Goal: Task Accomplishment & Management: Use online tool/utility

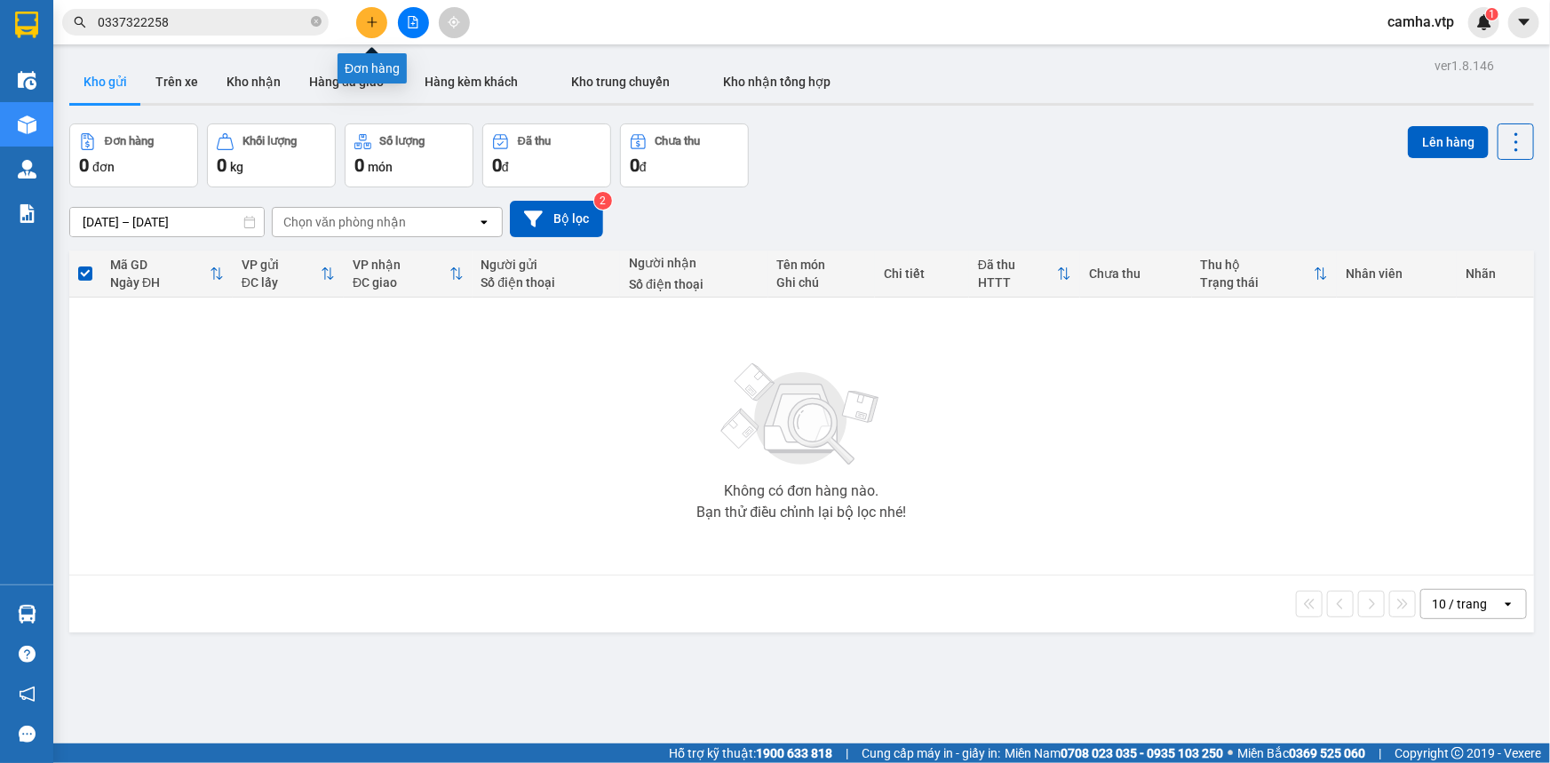
click at [373, 18] on icon "plus" at bounding box center [372, 22] width 12 height 12
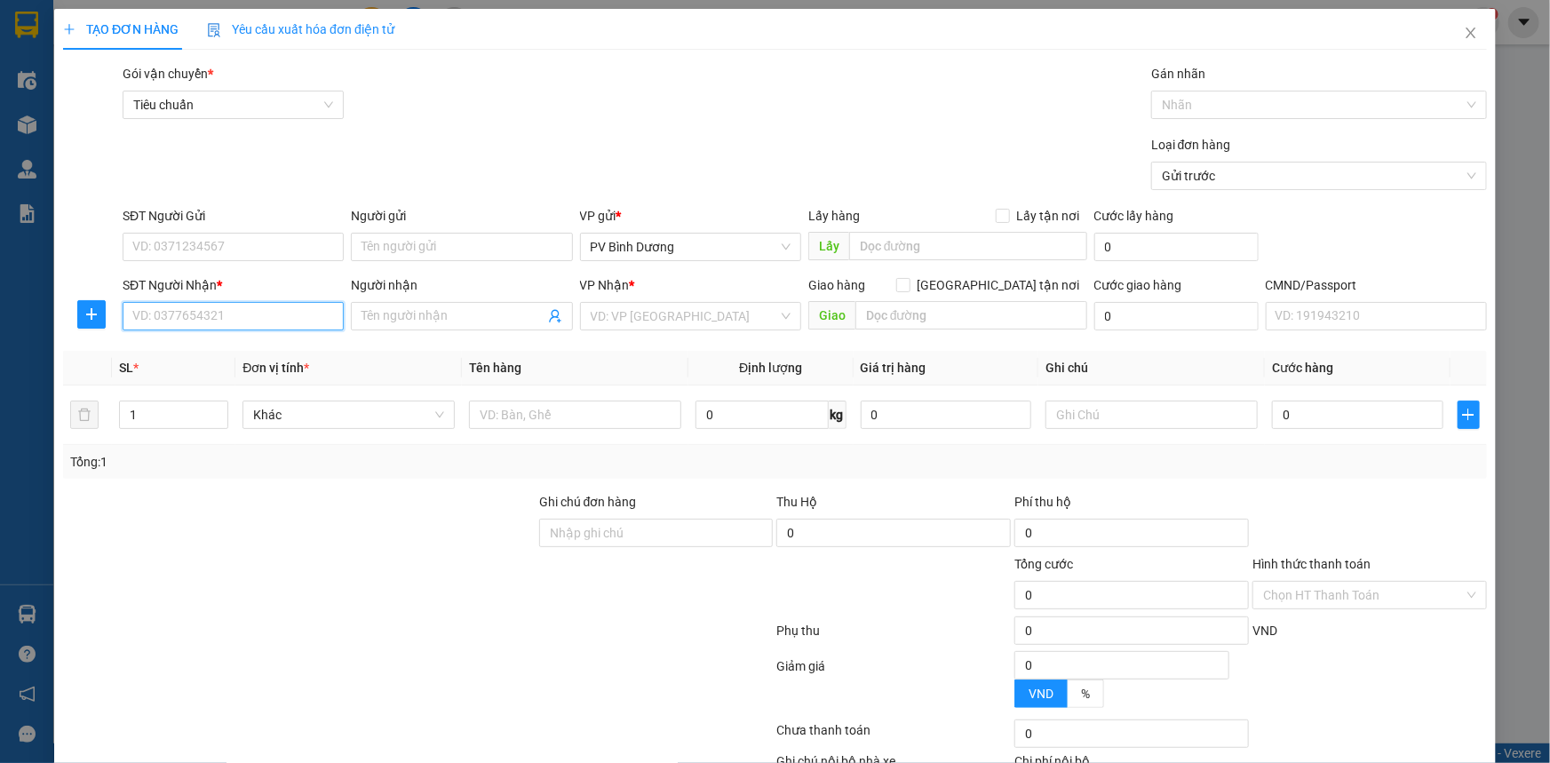
click at [215, 318] on input "SĐT Người Nhận *" at bounding box center [233, 316] width 221 height 28
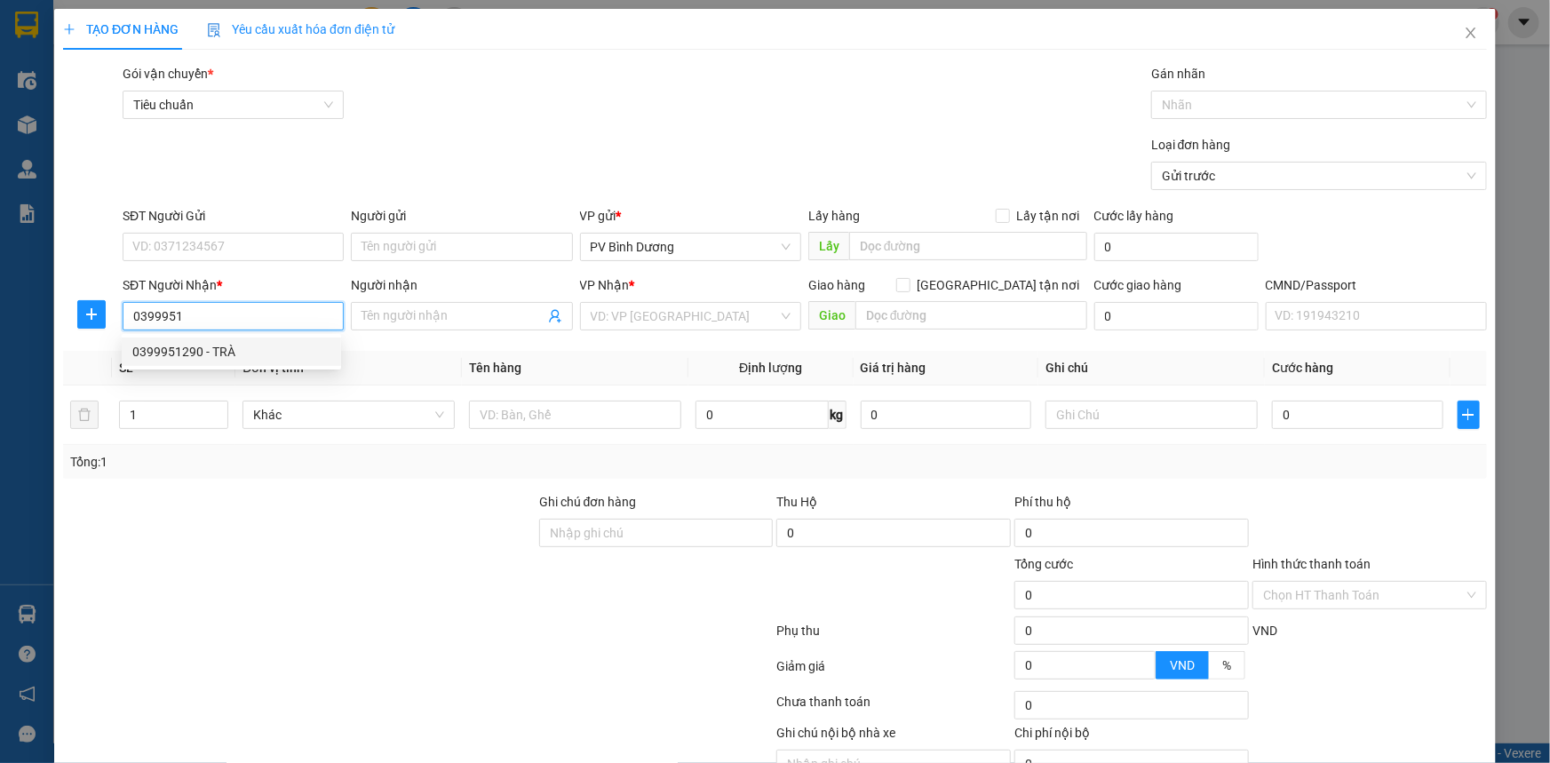
click at [217, 356] on div "0399951290 - TRÀ" at bounding box center [231, 352] width 198 height 20
type input "0399951290"
type input "TRÀ"
type input "0399951290"
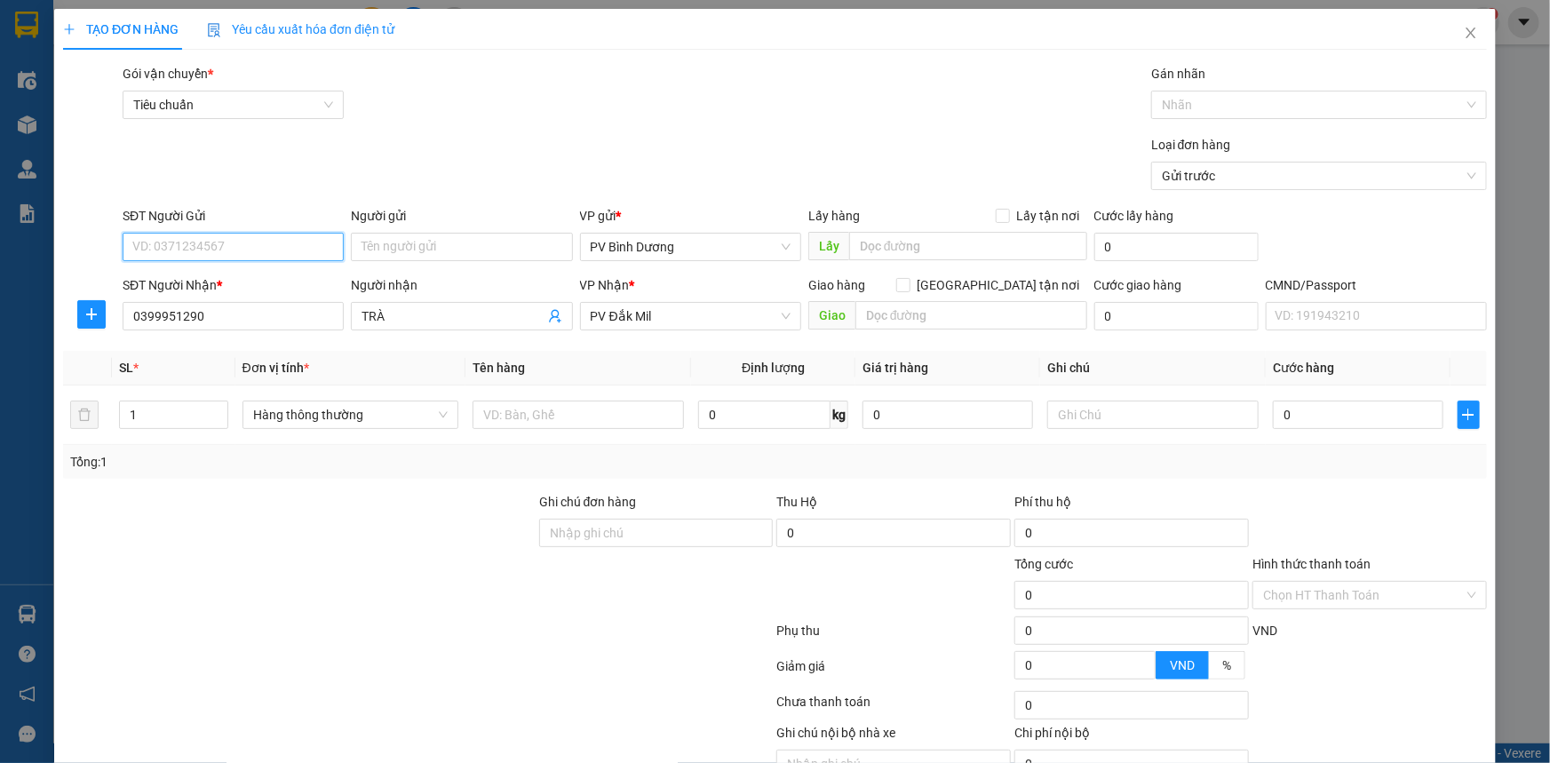
click at [280, 244] on input "SĐT Người Gửi" at bounding box center [233, 247] width 221 height 28
type input "00000000000"
click at [322, 543] on div at bounding box center [299, 523] width 476 height 62
click at [558, 413] on input "text" at bounding box center [578, 415] width 211 height 28
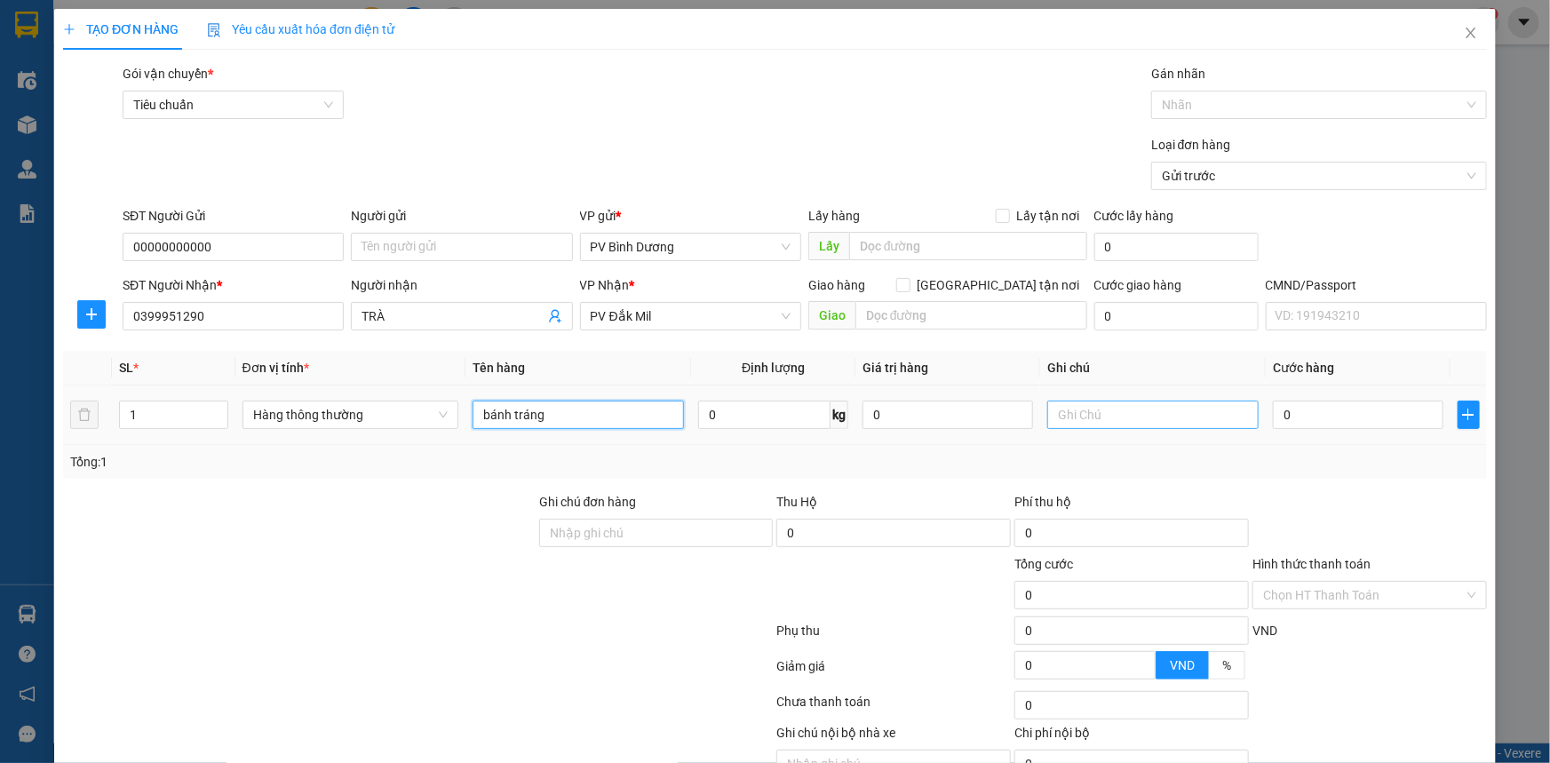
type input "bánh tráng"
click at [1056, 418] on input "text" at bounding box center [1152, 415] width 211 height 28
type input "t"
click at [1345, 414] on input "0" at bounding box center [1358, 415] width 171 height 28
type input "8"
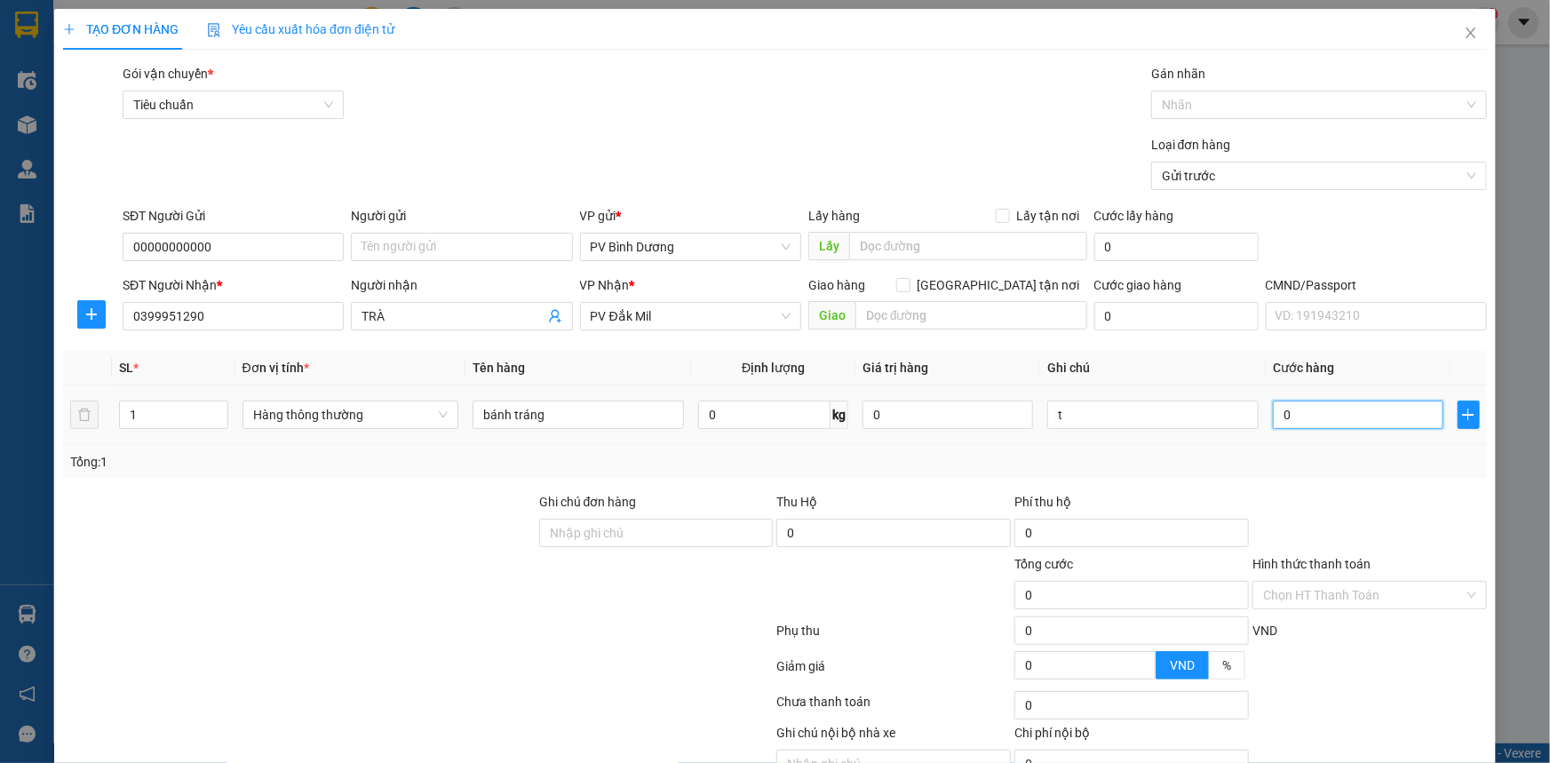
type input "8"
type input "80"
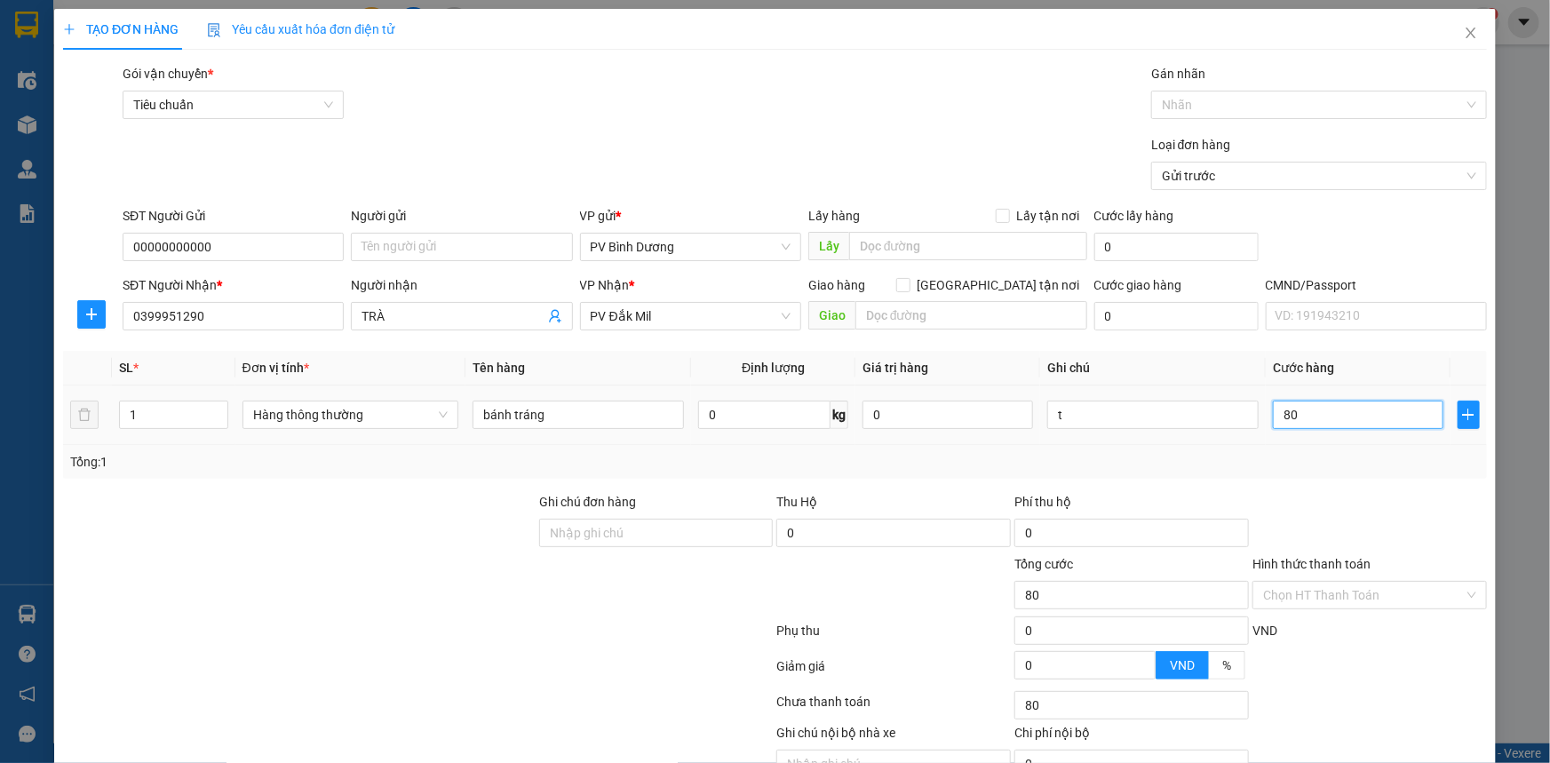
type input "800"
type input "8.000"
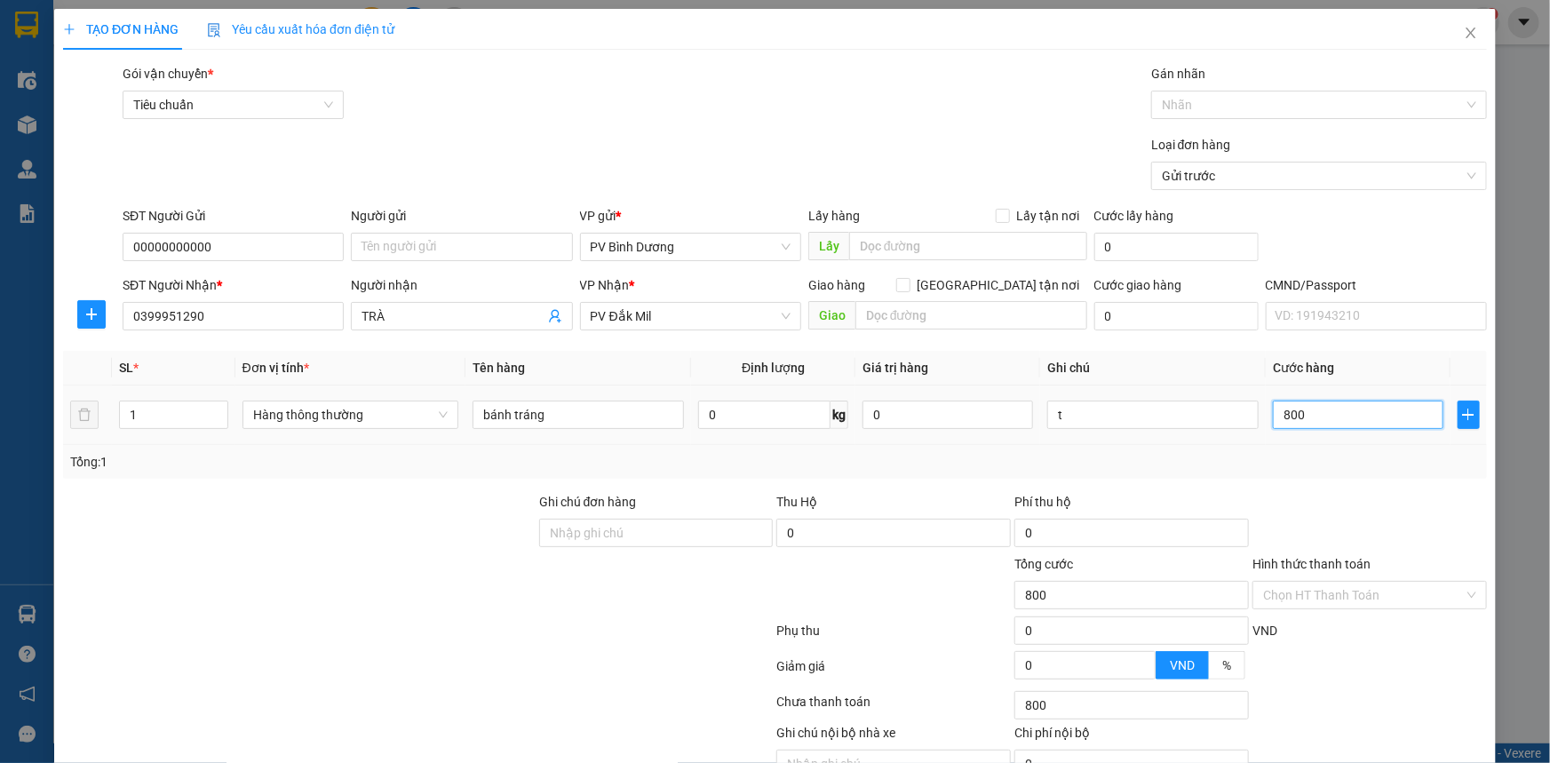
type input "8.000"
type input "80.000"
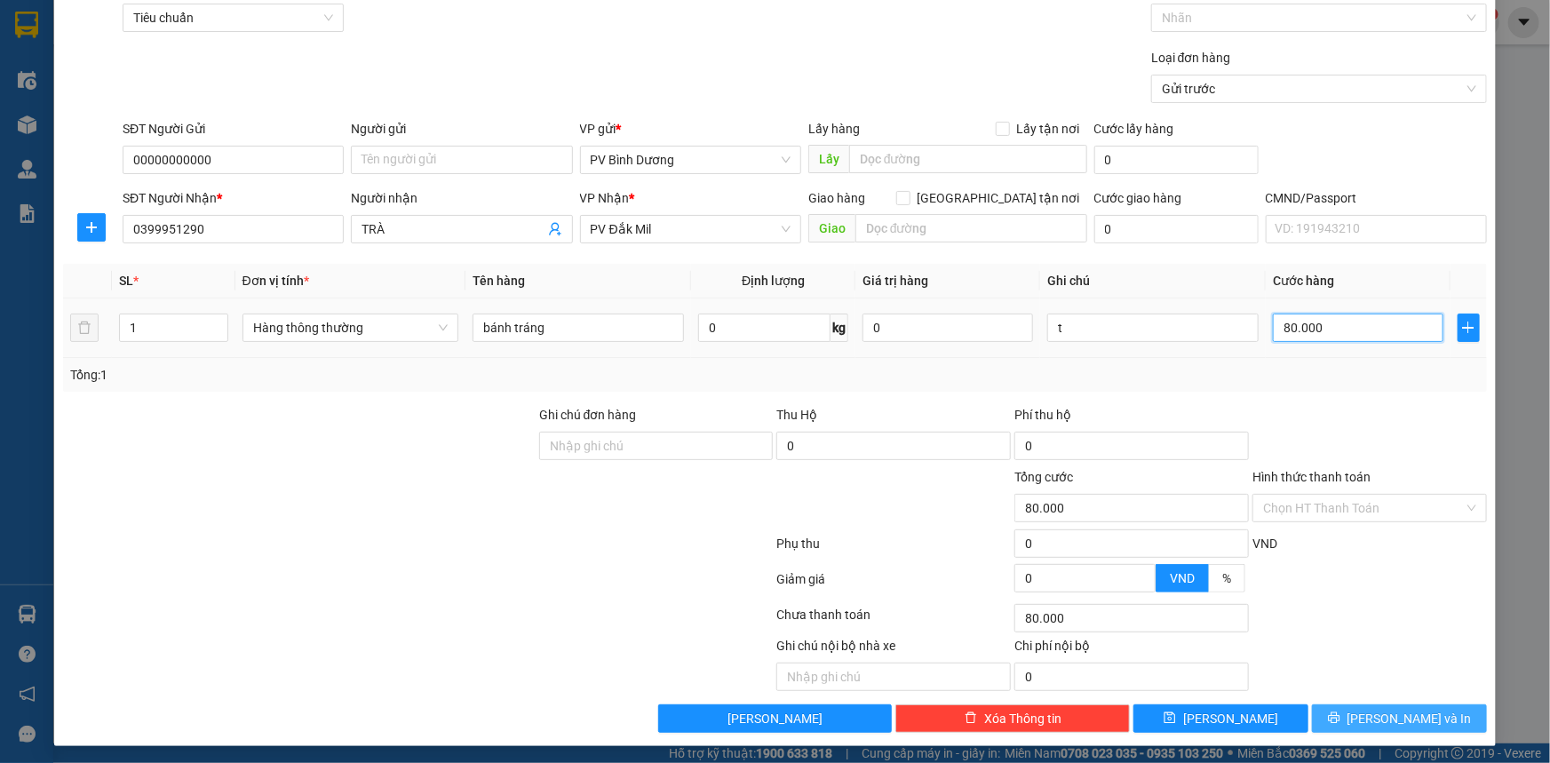
scroll to position [90, 0]
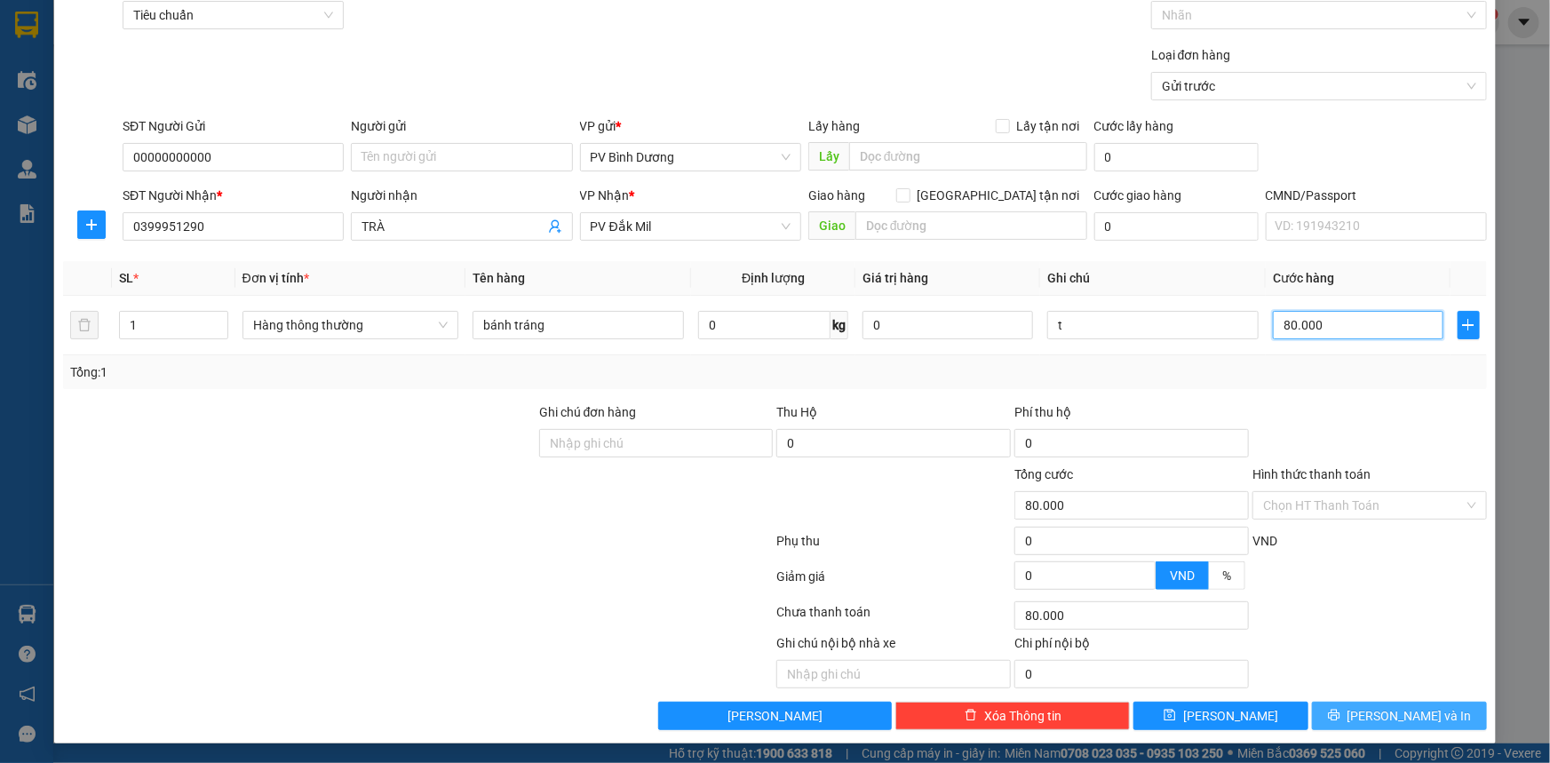
type input "80.000"
click at [1372, 714] on button "[PERSON_NAME] và In" at bounding box center [1399, 716] width 175 height 28
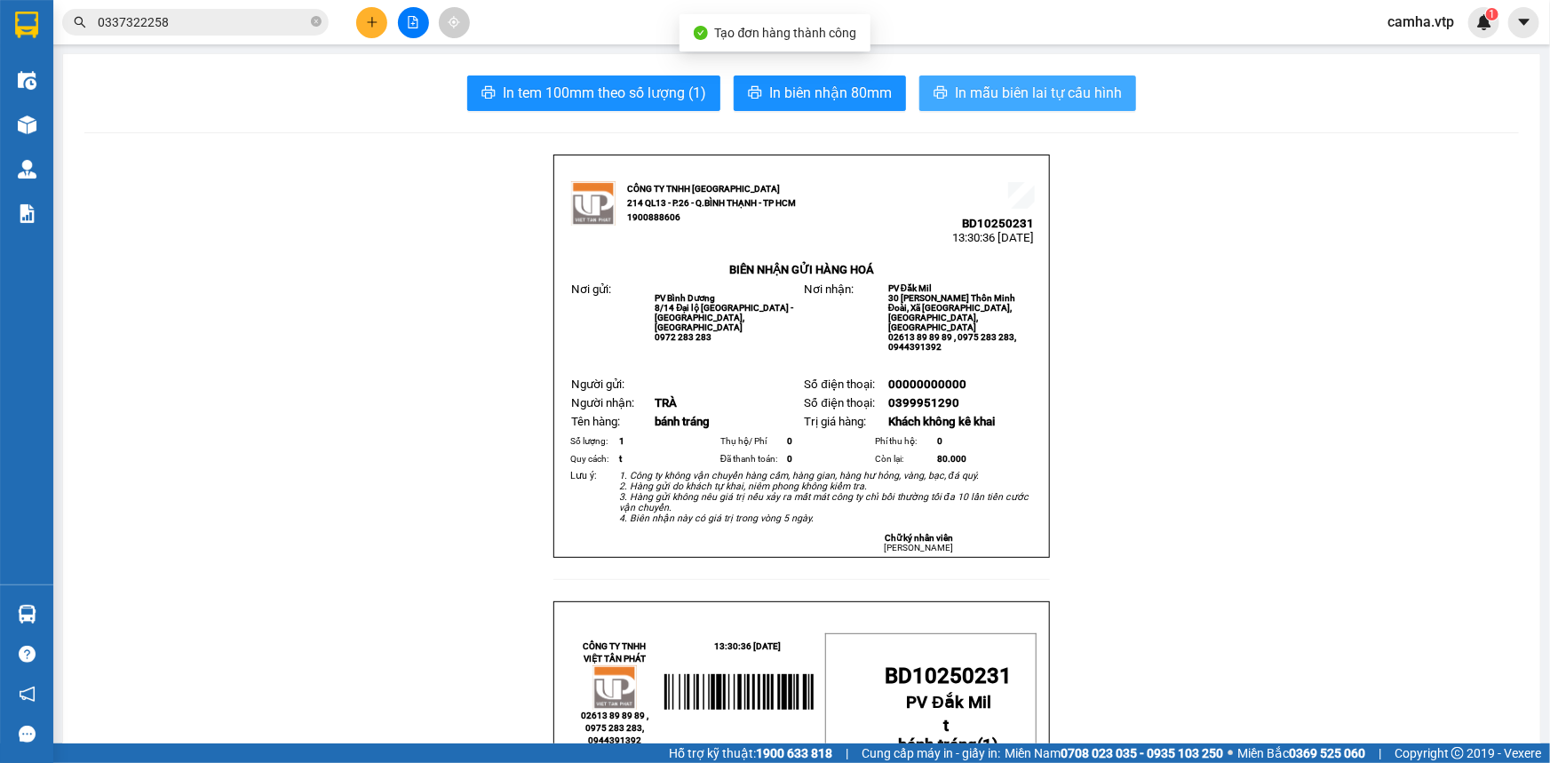
click at [1040, 84] on span "In mẫu biên lai tự cấu hình" at bounding box center [1038, 93] width 167 height 22
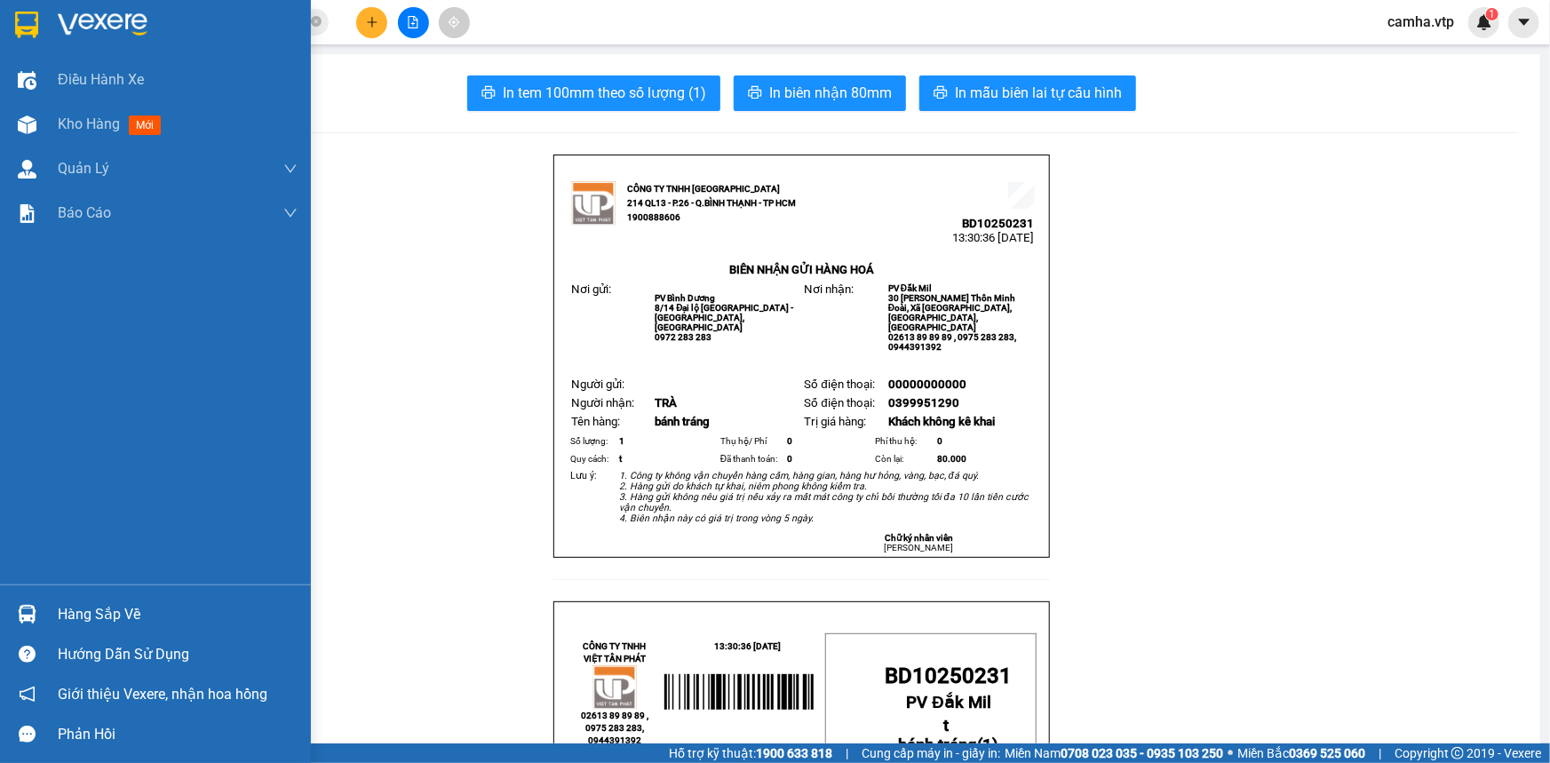
click at [39, 27] on div at bounding box center [27, 24] width 31 height 31
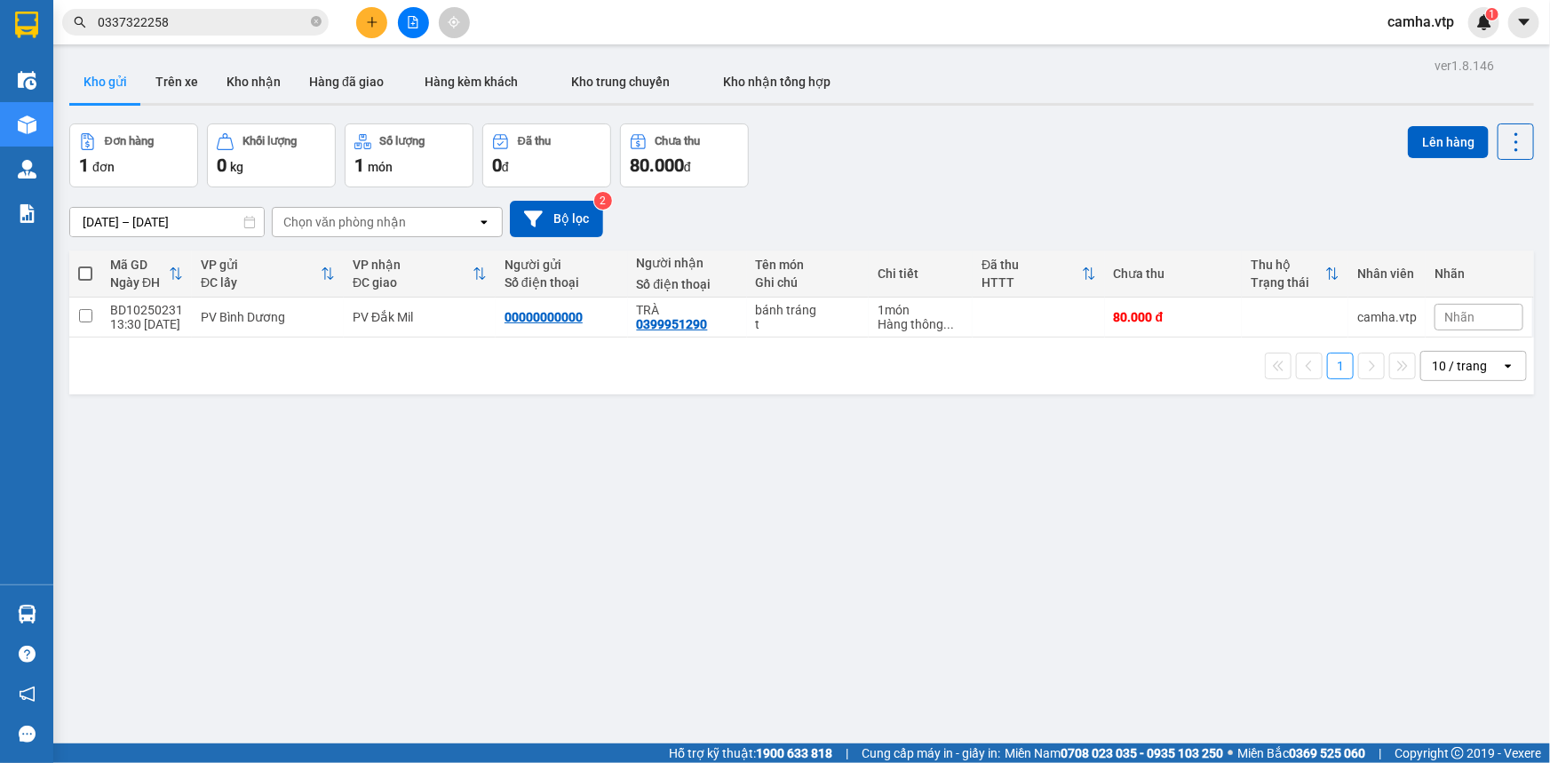
click at [739, 515] on div "ver 1.8.146 Kho gửi Trên xe Kho nhận Hàng đã giao Hàng kèm khách Kho trung chuy…" at bounding box center [801, 434] width 1479 height 763
click at [81, 274] on span at bounding box center [85, 273] width 14 height 14
click at [85, 265] on input "checkbox" at bounding box center [85, 265] width 0 height 0
checkbox input "true"
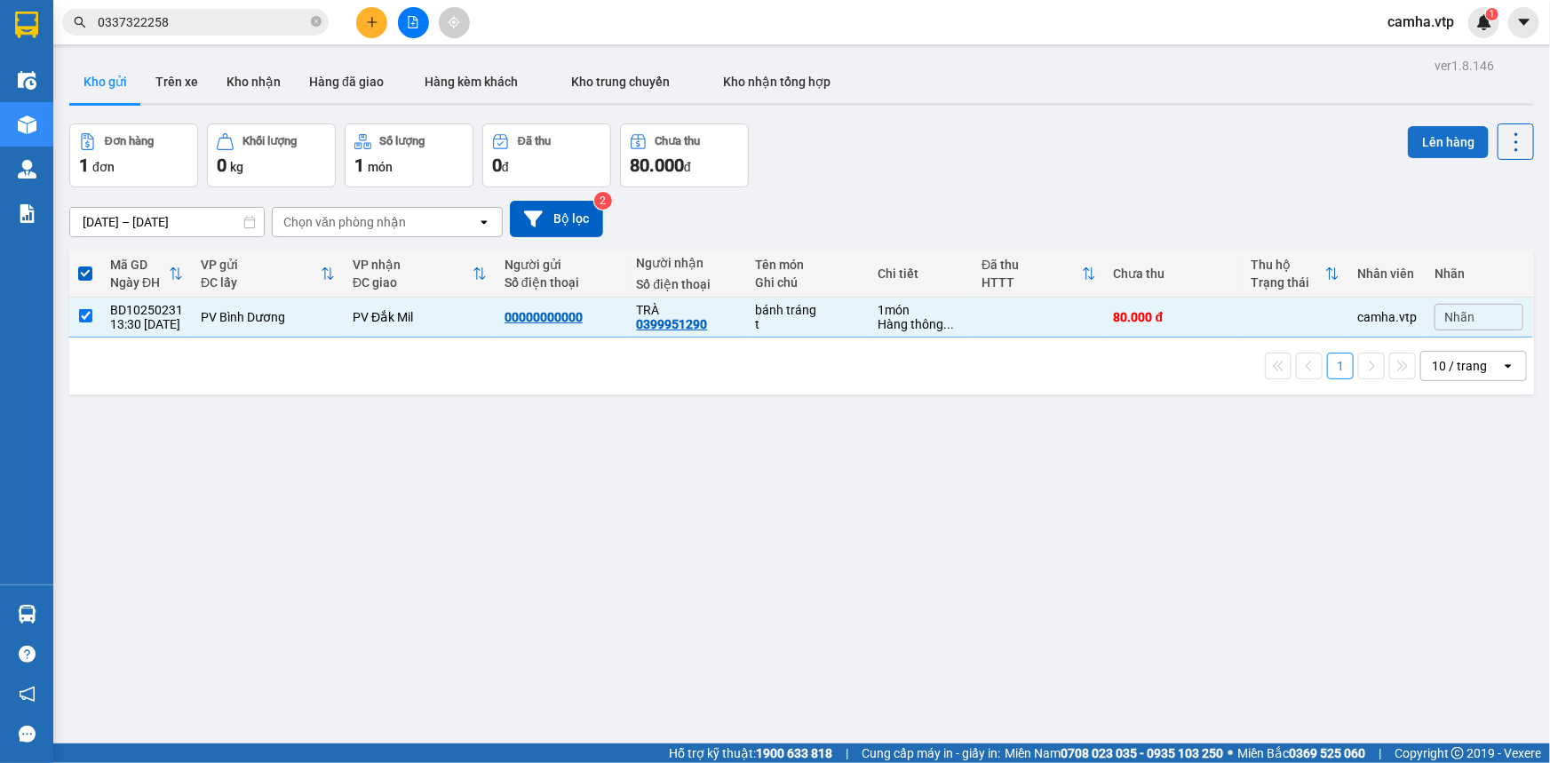
click at [1453, 138] on button "Lên hàng" at bounding box center [1448, 142] width 81 height 32
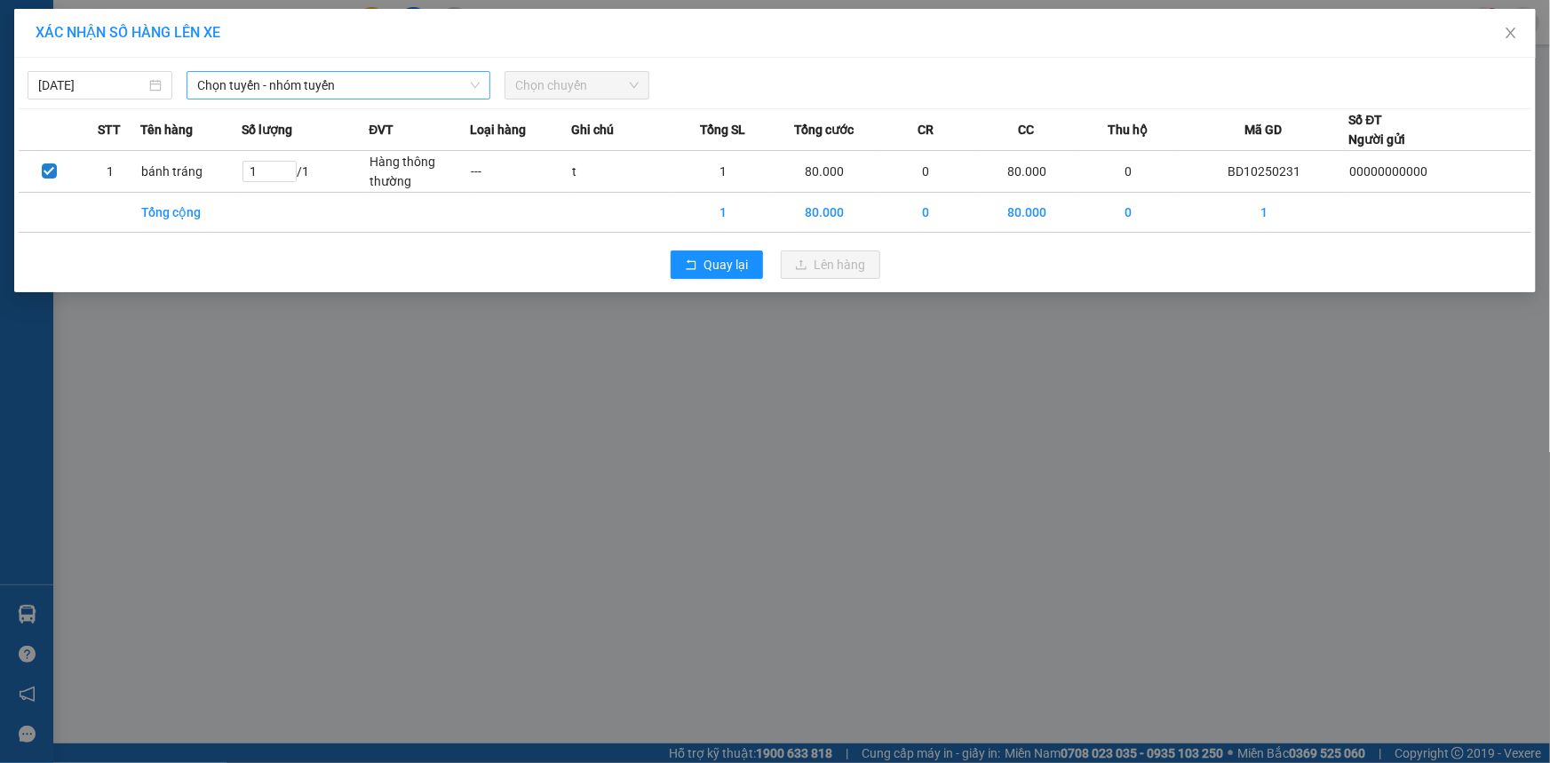
click at [402, 83] on span "Chọn tuyến - nhóm tuyến" at bounding box center [338, 85] width 282 height 27
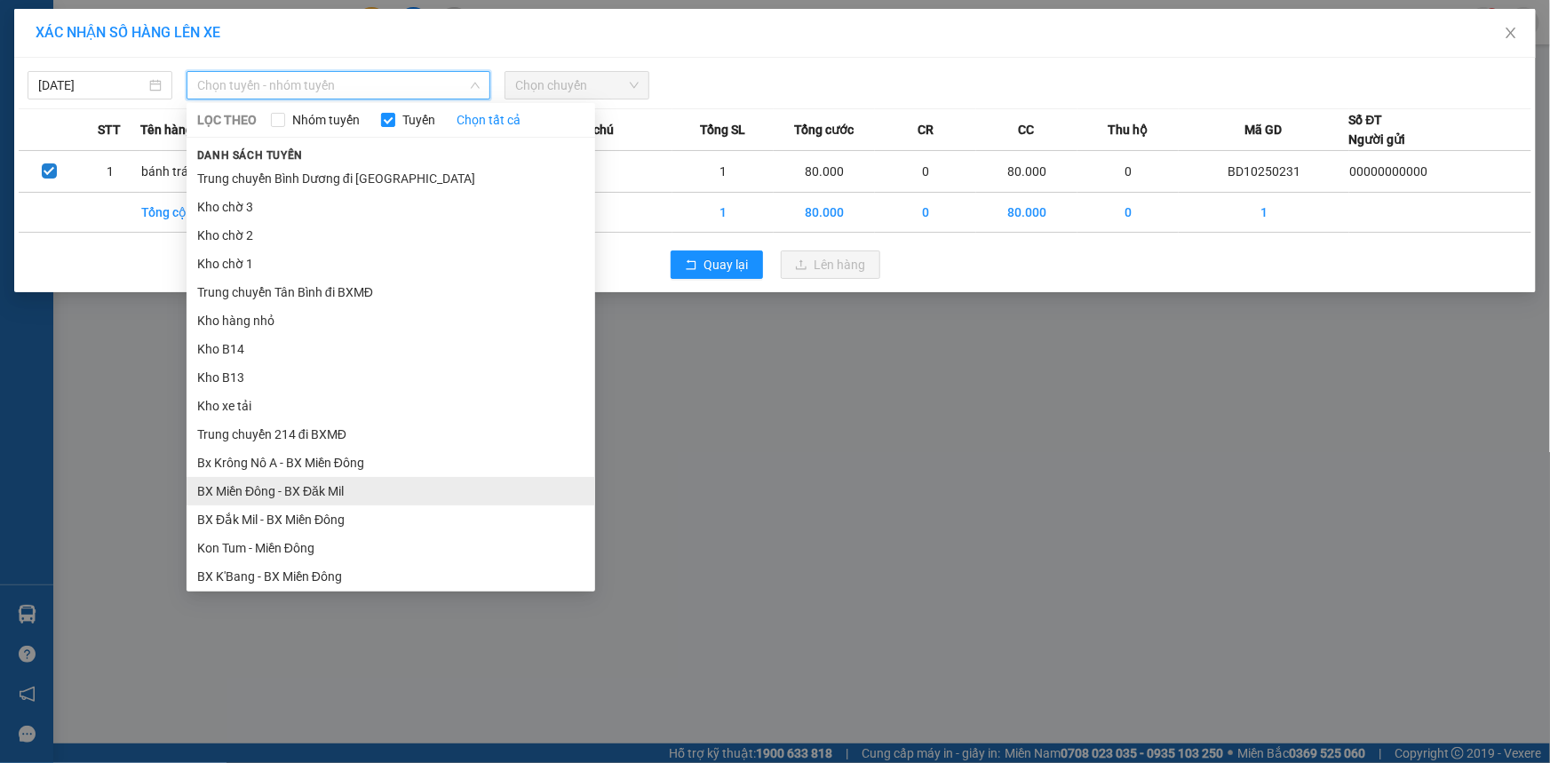
click at [358, 497] on li "BX Miền Đông - BX Đăk Mil" at bounding box center [391, 491] width 409 height 28
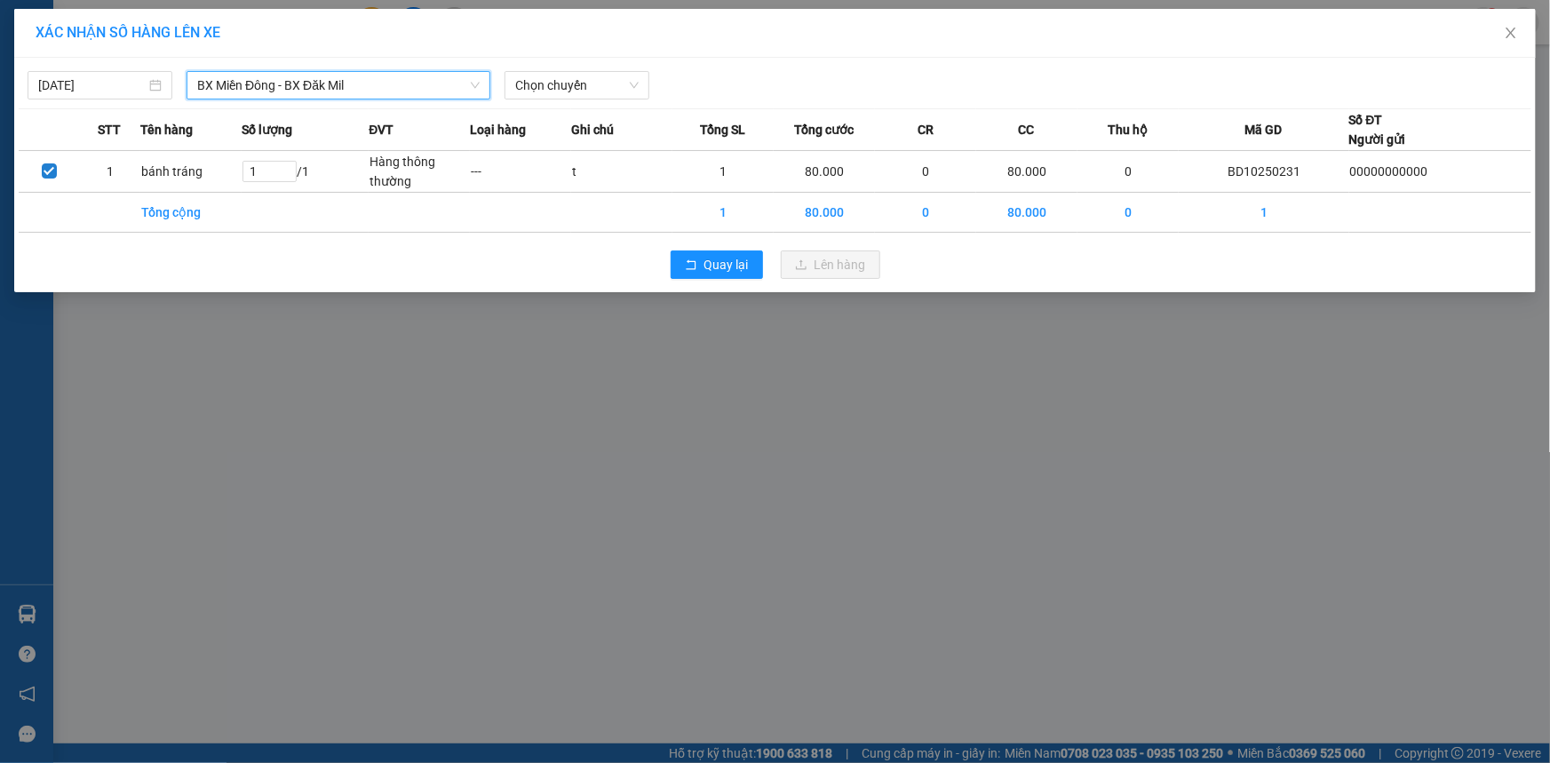
click at [392, 86] on span "BX Miền Đông - BX Đăk Mil" at bounding box center [338, 85] width 282 height 27
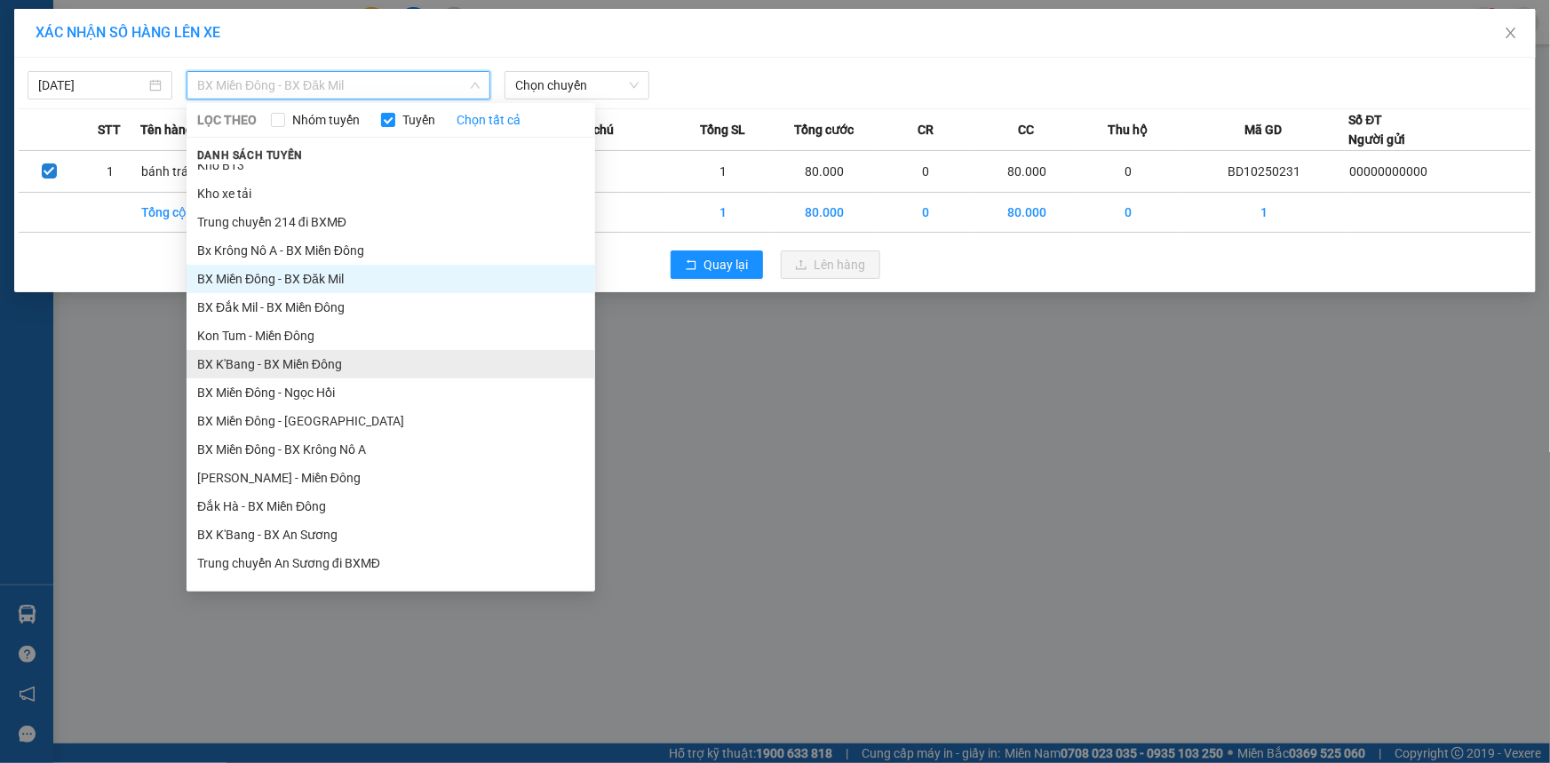
scroll to position [242, 0]
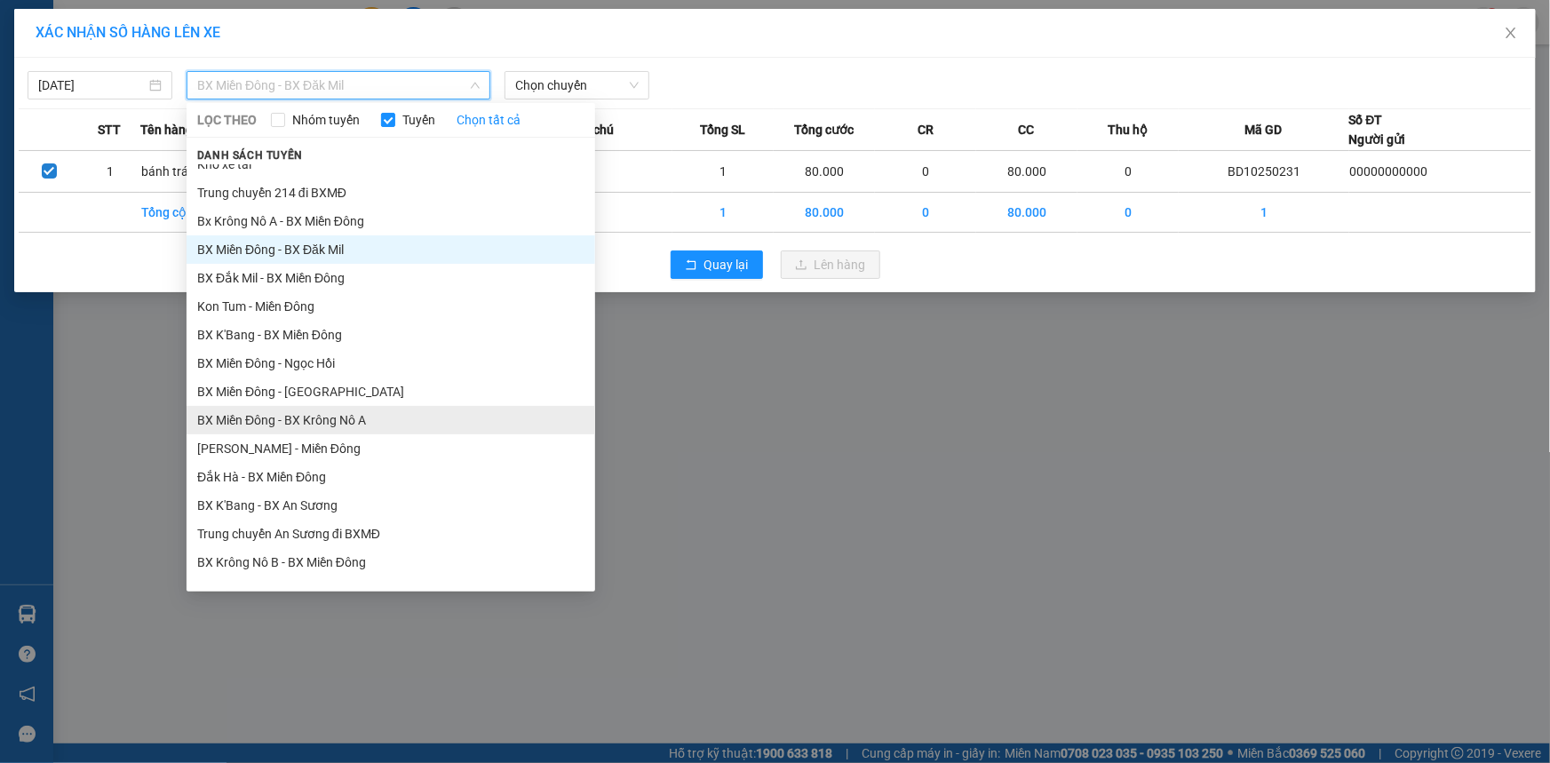
click at [425, 407] on li "BX Miền Đông - BX Krông Nô A" at bounding box center [391, 420] width 409 height 28
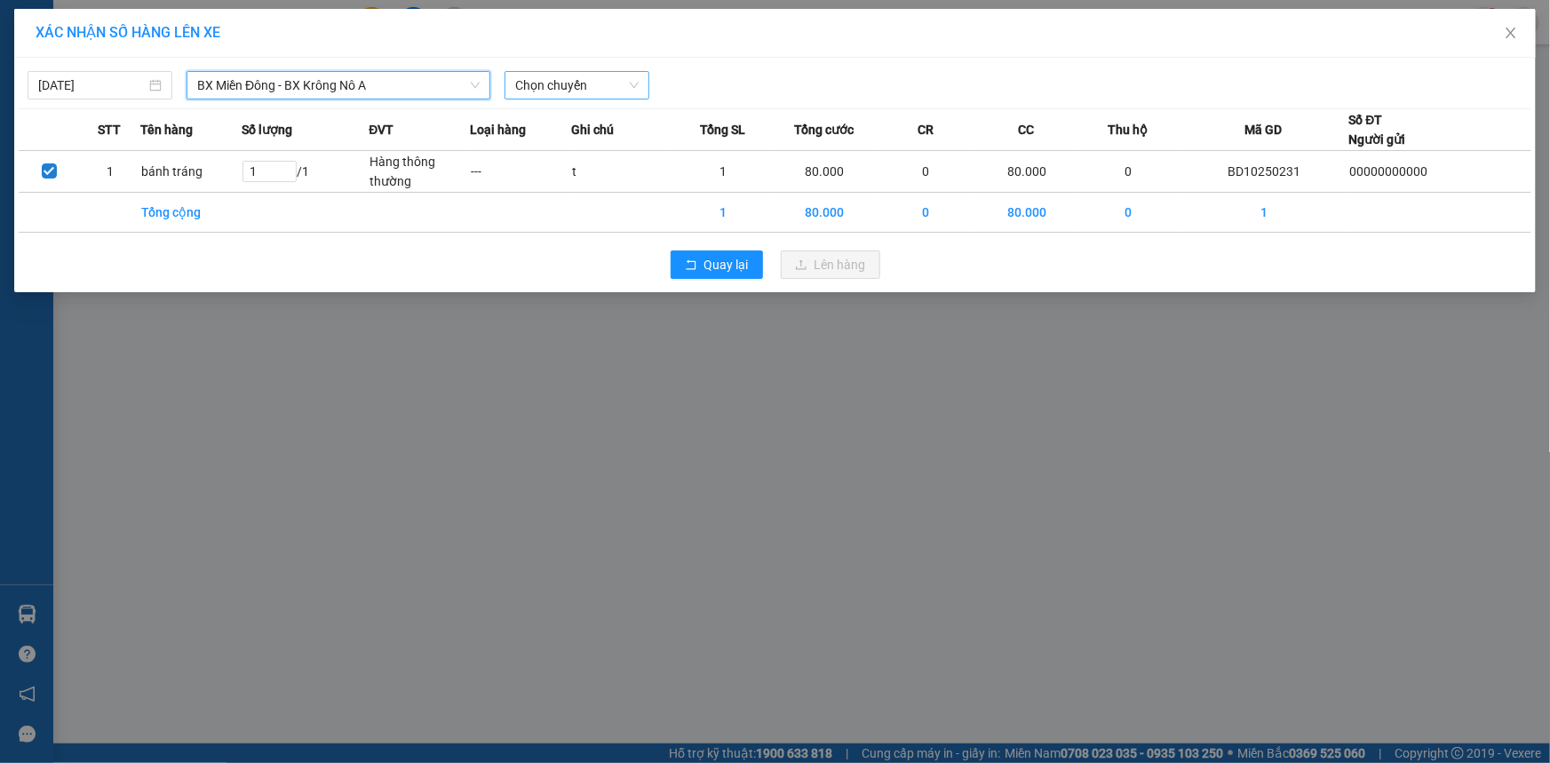
click at [522, 91] on span "Chọn chuyến" at bounding box center [576, 85] width 123 height 27
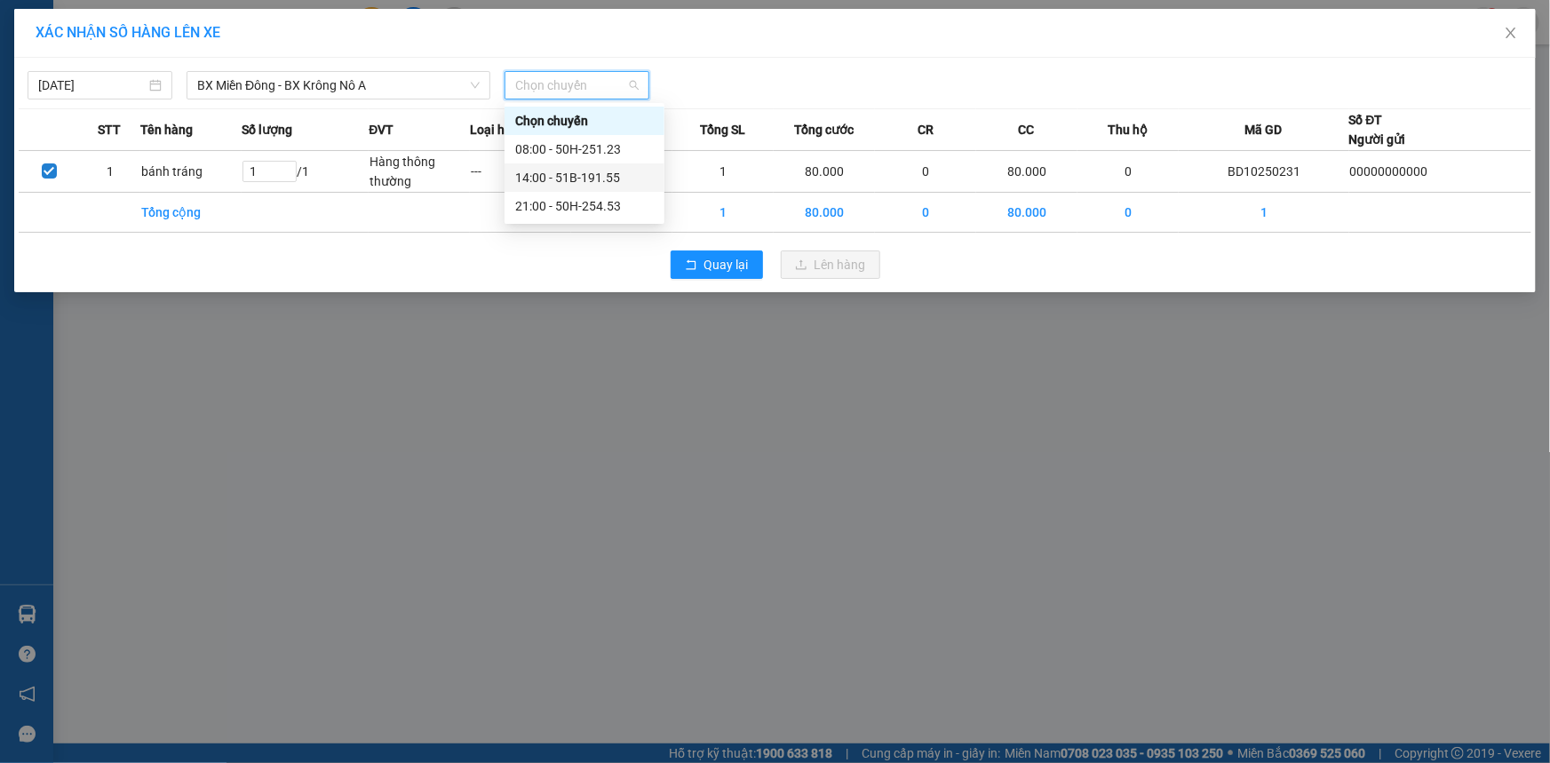
click at [532, 177] on div "14:00 - 51B-191.55" at bounding box center [584, 178] width 139 height 20
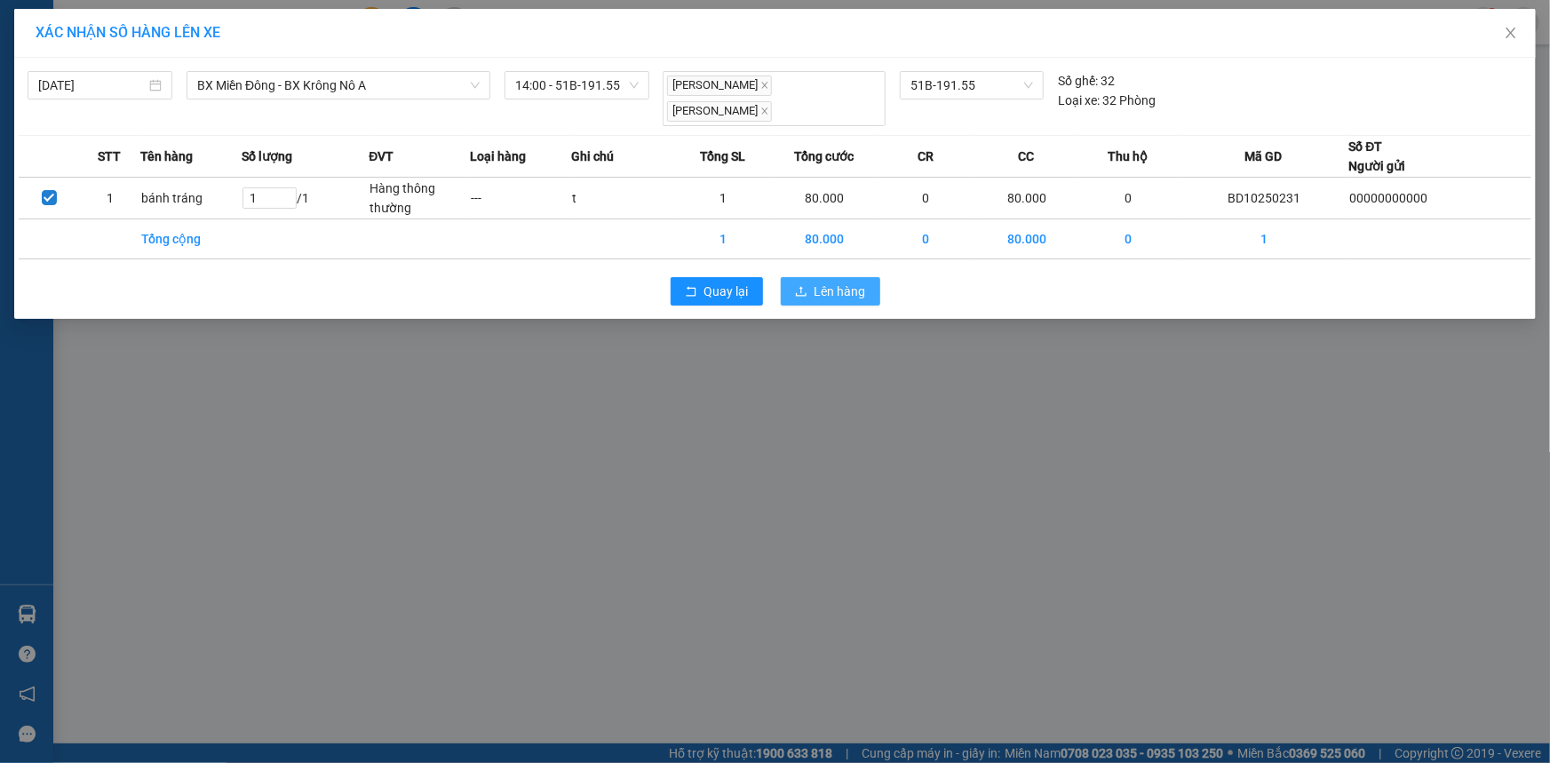
click at [829, 282] on span "Lên hàng" at bounding box center [841, 292] width 52 height 20
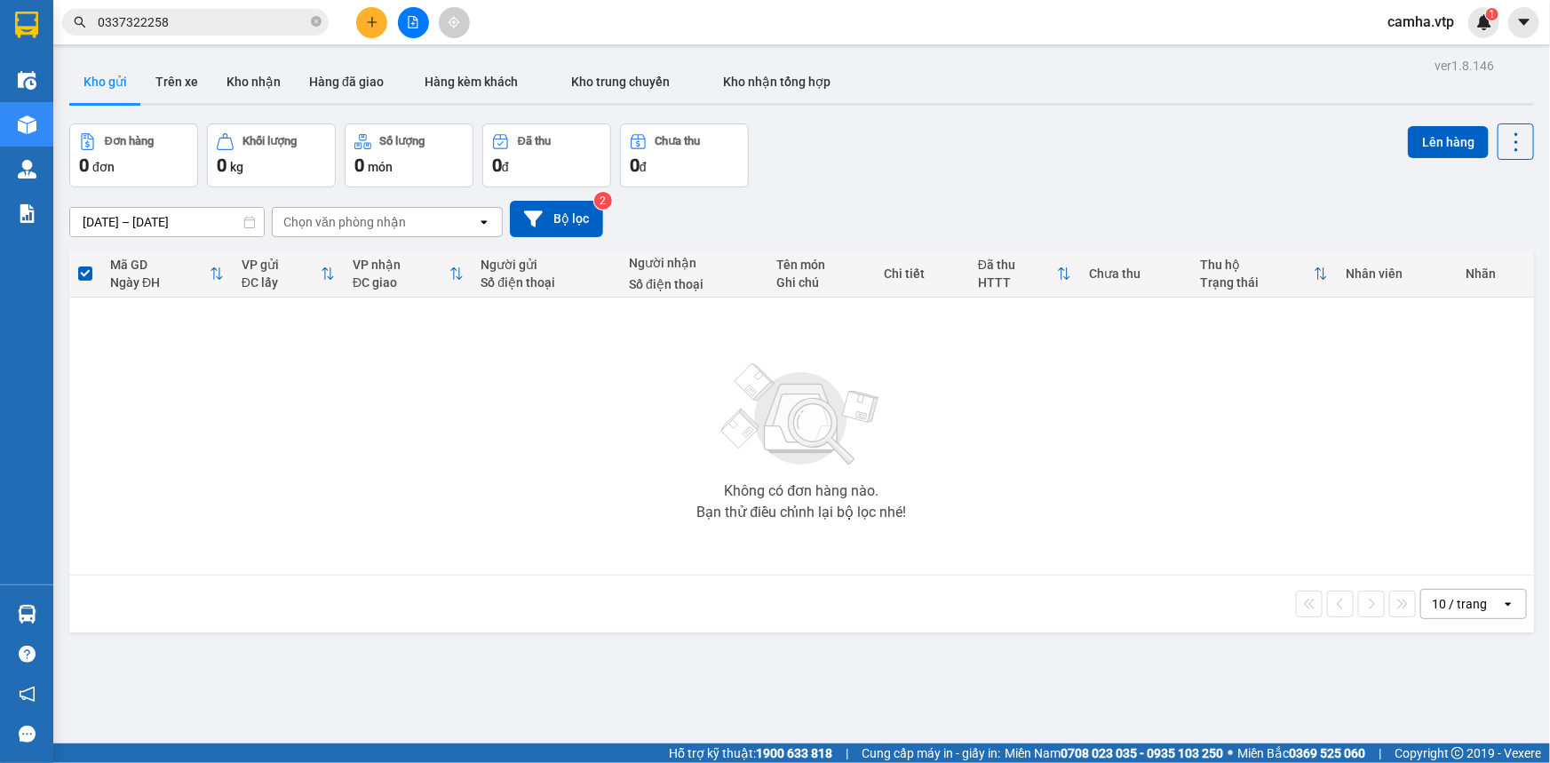
click at [523, 408] on div "Không có đơn hàng nào. Bạn thử điều chỉnh lại bộ lọc nhé!" at bounding box center [801, 436] width 1447 height 266
